Goal: Obtain resource: Download file/media

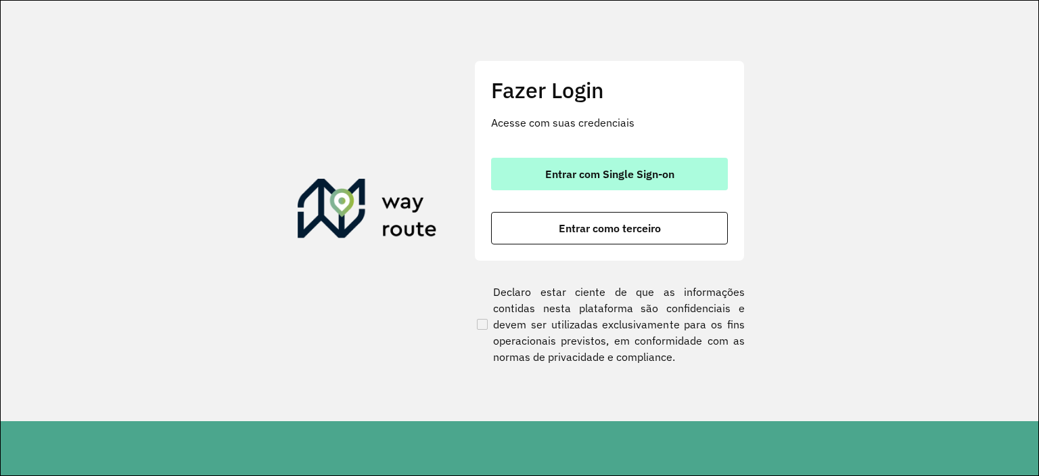
click at [635, 179] on span "Entrar com Single Sign-on" at bounding box center [609, 174] width 129 height 11
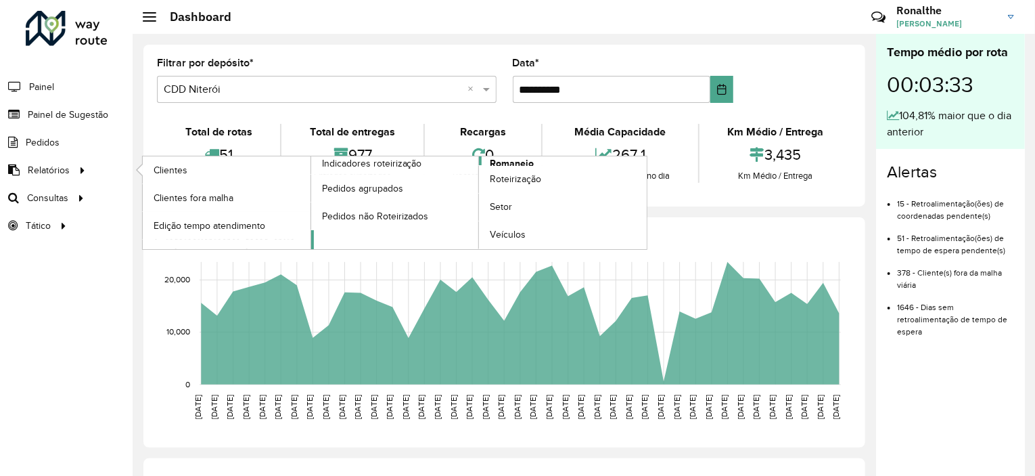
click at [498, 158] on span "Romaneio" at bounding box center [512, 163] width 44 height 14
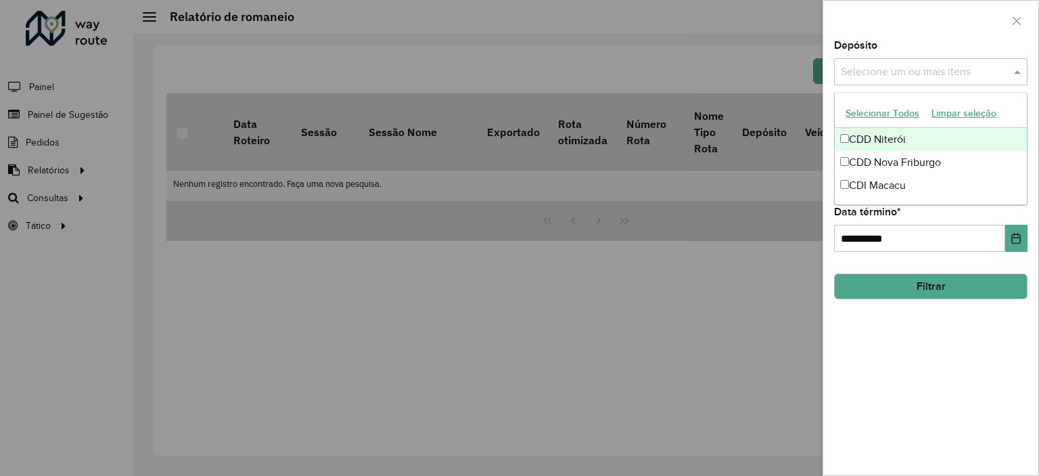
click at [883, 78] on input "text" at bounding box center [924, 72] width 173 height 16
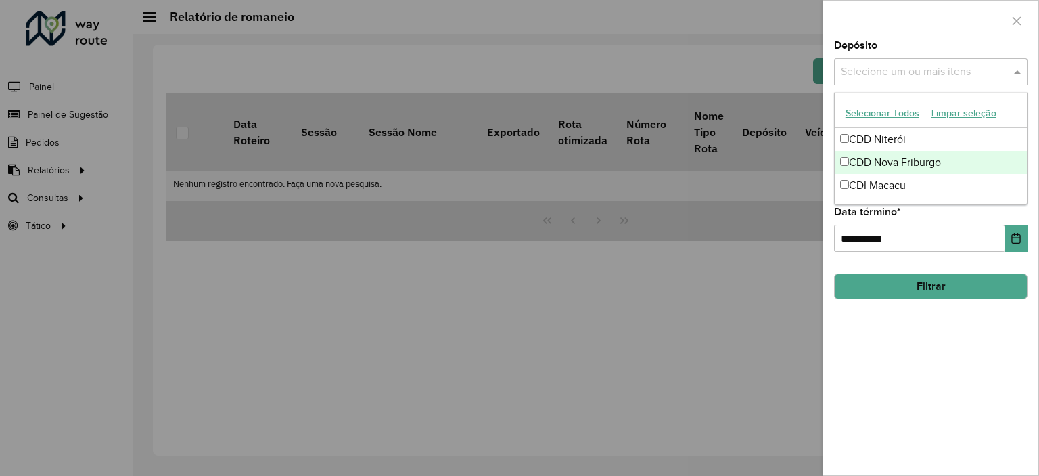
click at [886, 160] on div "CDD Nova Friburgo" at bounding box center [931, 162] width 192 height 23
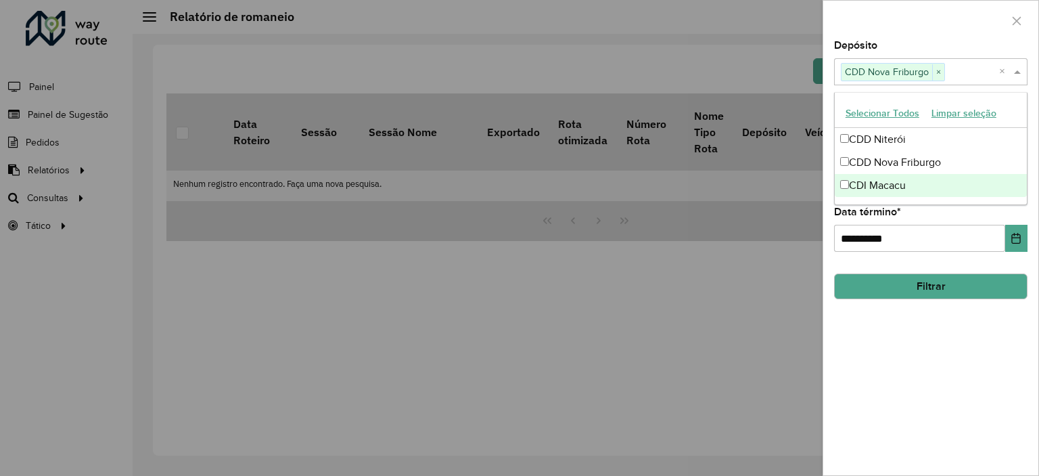
click at [897, 328] on div "**********" at bounding box center [931, 258] width 215 height 434
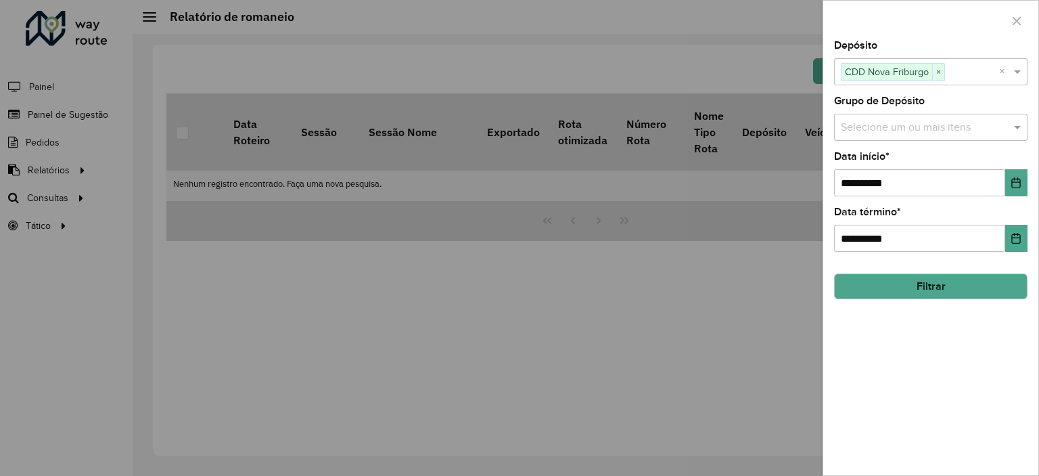
click at [899, 133] on input "text" at bounding box center [924, 128] width 173 height 16
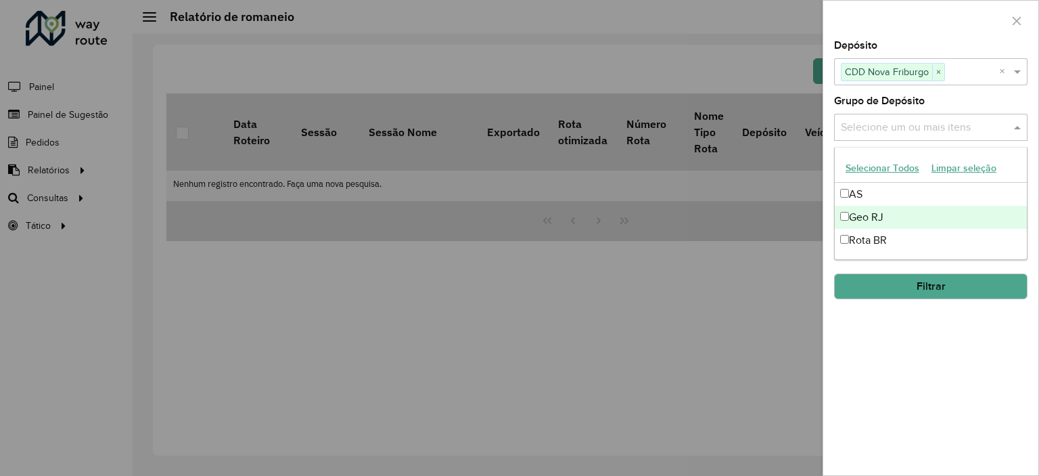
click at [882, 216] on div "Geo RJ" at bounding box center [931, 217] width 192 height 23
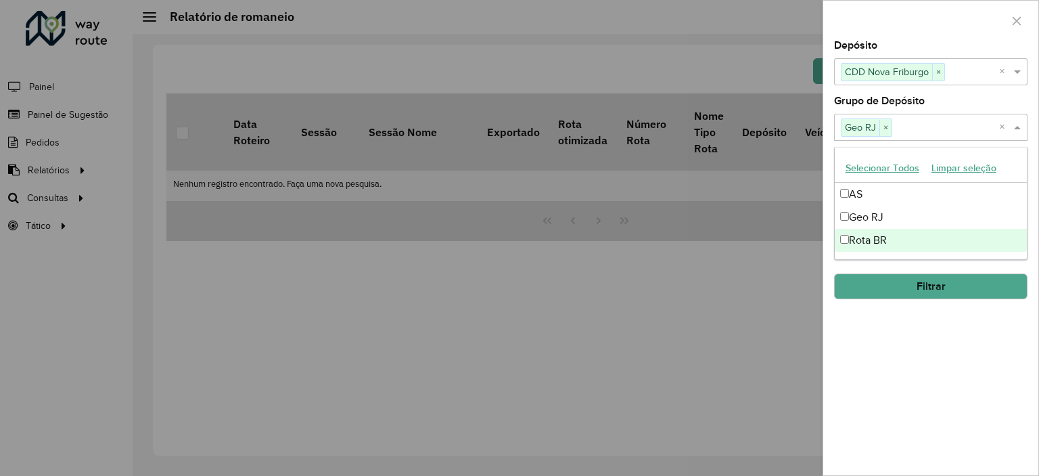
drag, startPoint x: 907, startPoint y: 380, endPoint x: 928, endPoint y: 348, distance: 38.1
click at [912, 377] on div "**********" at bounding box center [931, 258] width 215 height 434
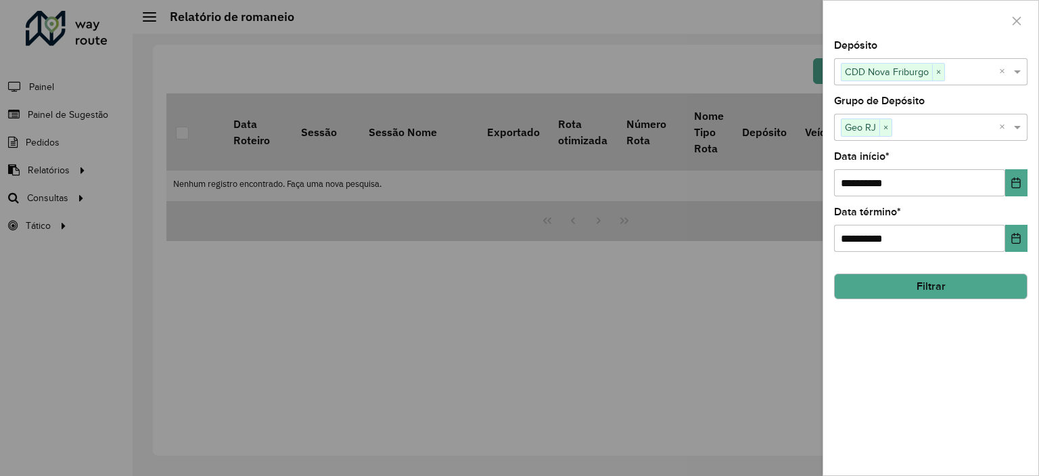
click at [948, 282] on button "Filtrar" at bounding box center [931, 286] width 194 height 26
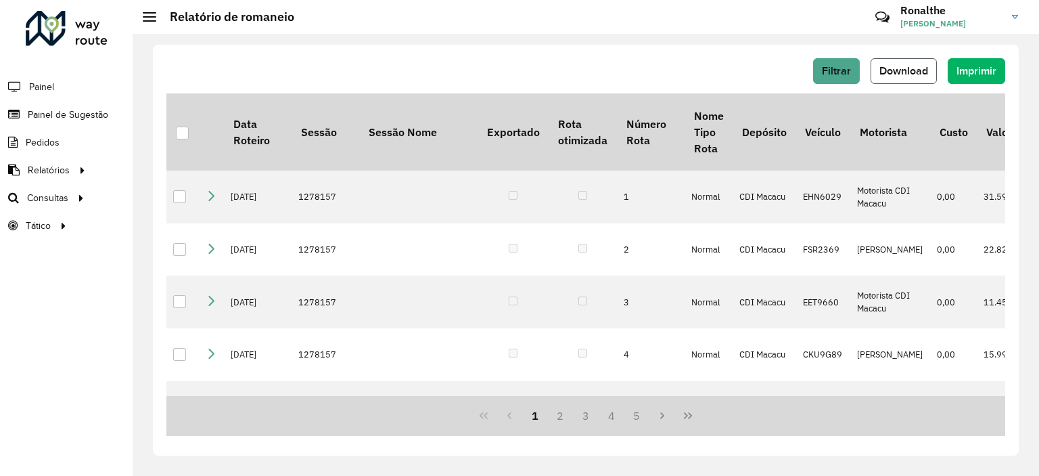
click at [907, 62] on button "Download" at bounding box center [904, 71] width 66 height 26
